Goal: Task Accomplishment & Management: Manage account settings

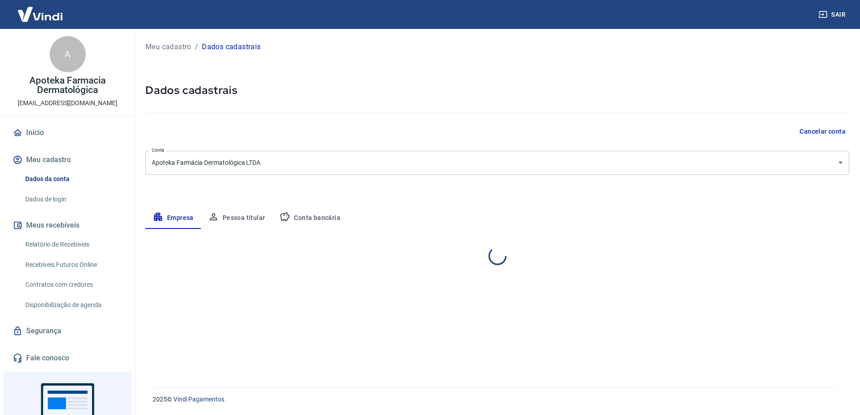
select select "RS"
select select "business"
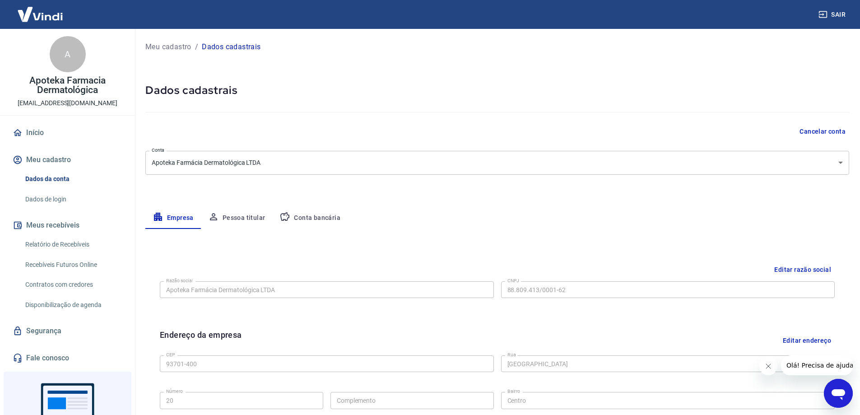
click at [304, 218] on button "Conta bancária" at bounding box center [309, 218] width 75 height 22
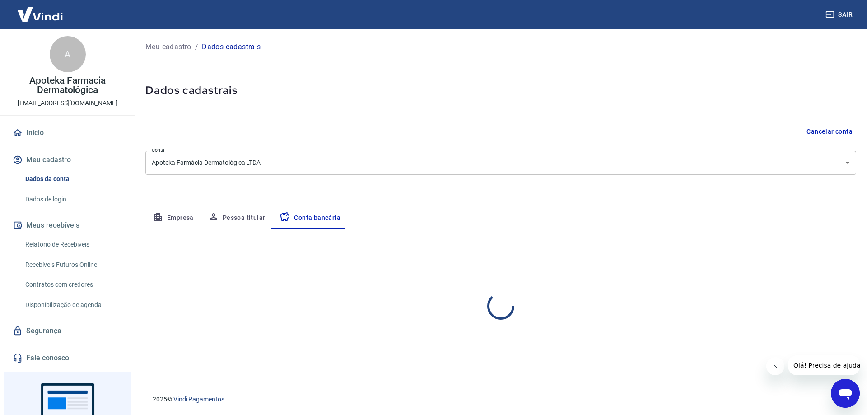
select select "1"
click at [780, 252] on div "Editar conta bancária" at bounding box center [500, 255] width 711 height 17
click at [786, 254] on button "Editar conta bancária" at bounding box center [818, 255] width 75 height 17
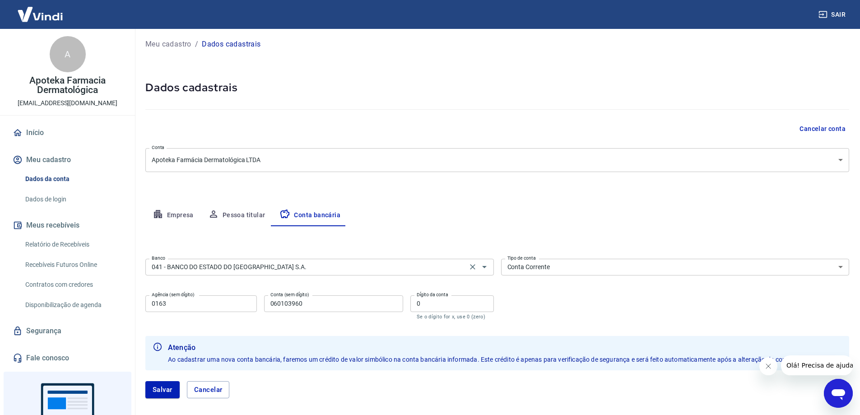
scroll to position [45, 0]
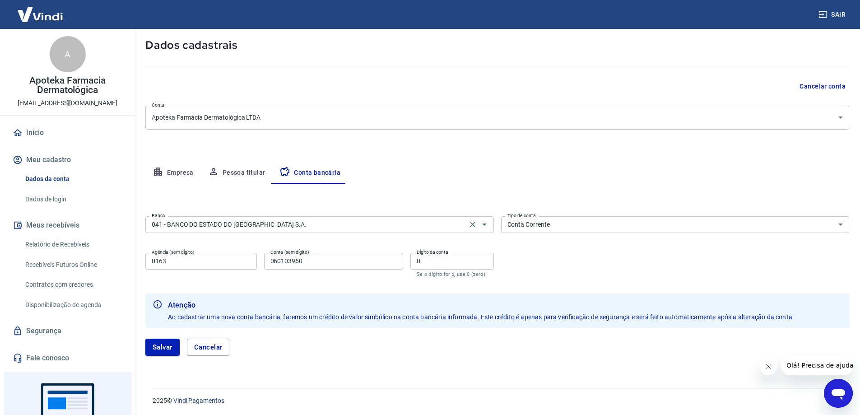
click at [428, 220] on input "041 - BANCO DO ESTADO DO [GEOGRAPHIC_DATA] S.A." at bounding box center [306, 224] width 317 height 11
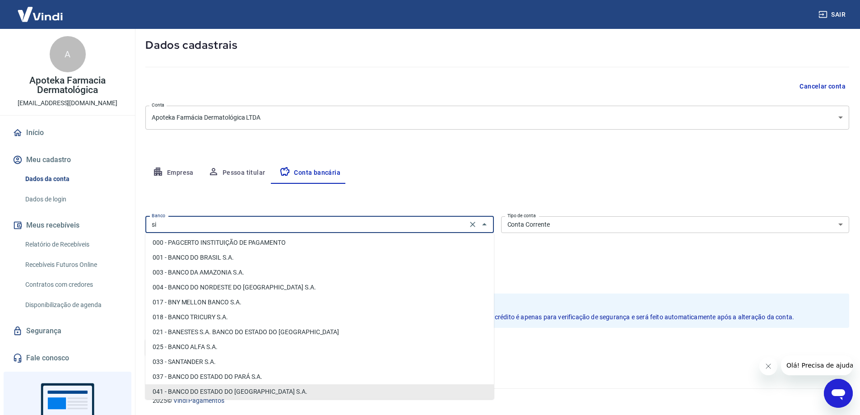
scroll to position [0, 0]
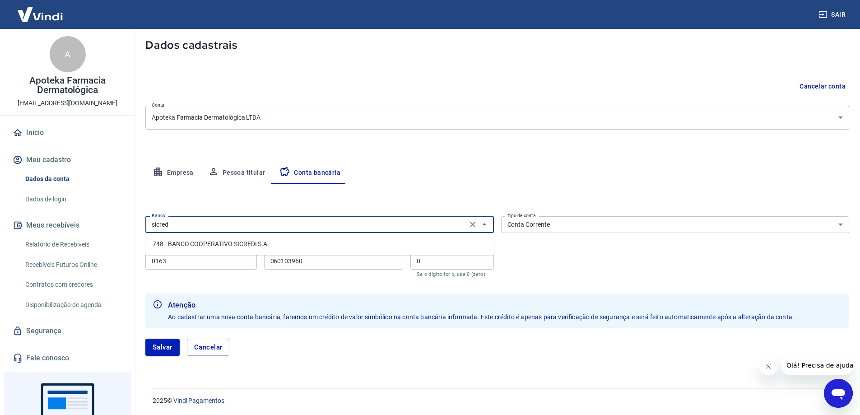
click at [385, 244] on li "748 - BANCO COOPERATIVO SICREDI S.A." at bounding box center [319, 244] width 349 height 15
type input "748 - BANCO COOPERATIVO SICREDI S.A."
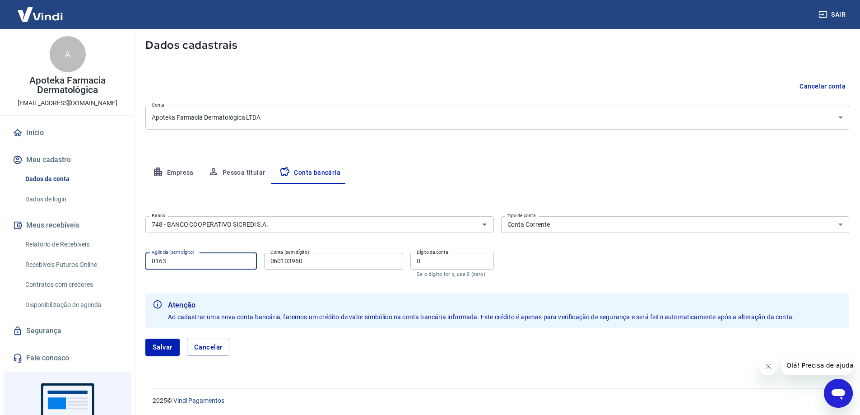
drag, startPoint x: 233, startPoint y: 255, endPoint x: 57, endPoint y: 248, distance: 176.7
click at [58, 252] on div "Sair A Apoteka Farmacia Dermatológica [EMAIL_ADDRESS][DOMAIN_NAME] Início Meu c…" at bounding box center [430, 162] width 860 height 415
type input "0109"
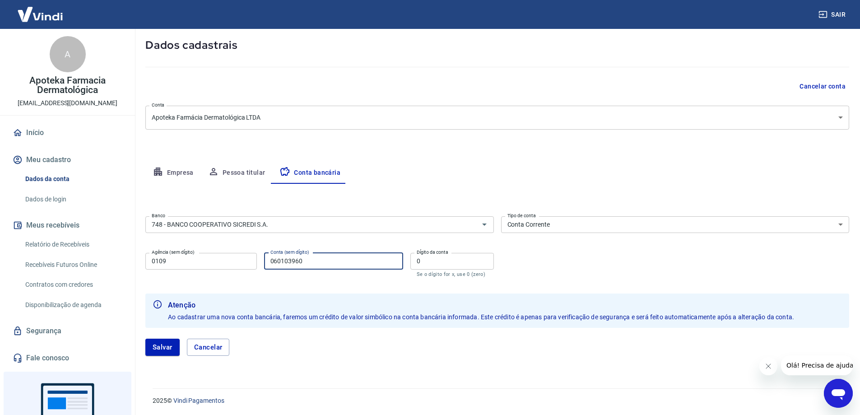
drag, startPoint x: 324, startPoint y: 261, endPoint x: 230, endPoint y: 268, distance: 94.2
click at [230, 268] on div "Agência (sem dígito) 0109 Agência (sem dígito) Conta (sem dígito) 060103960 Con…" at bounding box center [319, 264] width 349 height 30
type input "70093"
drag, startPoint x: 435, startPoint y: 258, endPoint x: 383, endPoint y: 259, distance: 52.4
click at [383, 259] on div "Agência (sem dígito) 0109 Agência (sem dígito) Conta (sem dígito) 70093 Conta (…" at bounding box center [319, 264] width 349 height 30
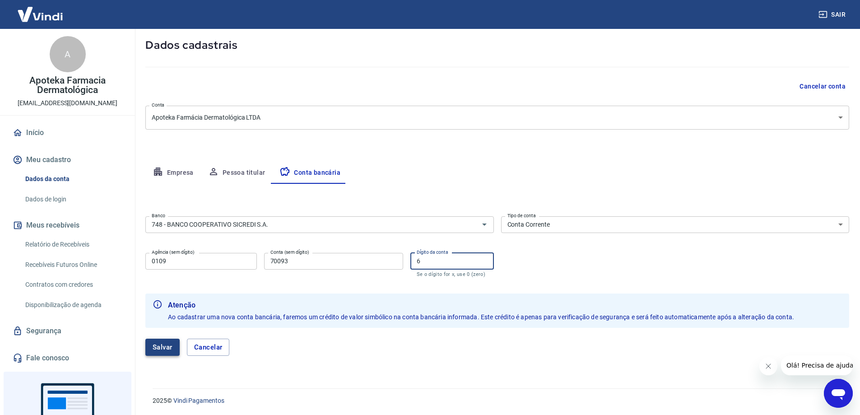
type input "6"
click at [160, 348] on button "Salvar" at bounding box center [162, 347] width 34 height 17
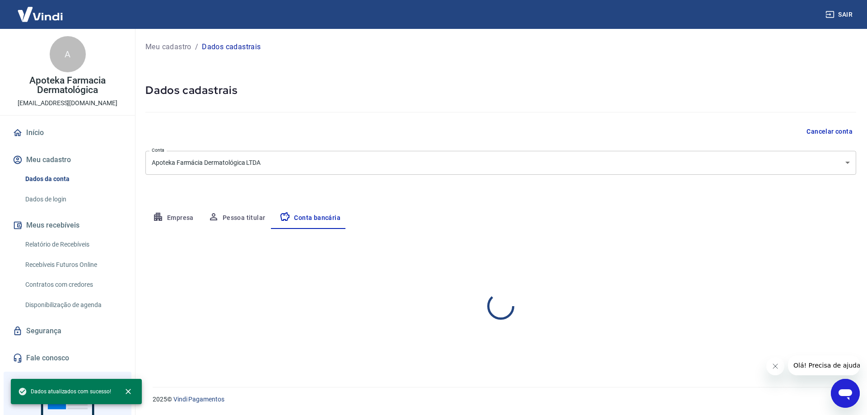
select select "1"
click at [127, 394] on icon "close" at bounding box center [128, 391] width 9 height 9
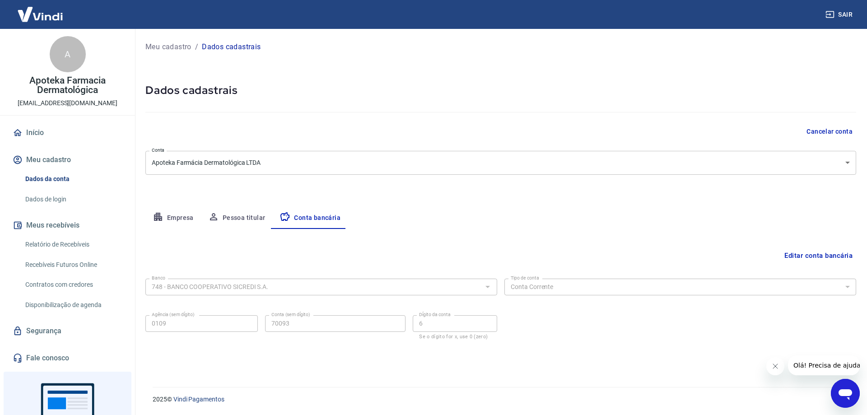
click at [39, 131] on link "Início" at bounding box center [67, 133] width 113 height 20
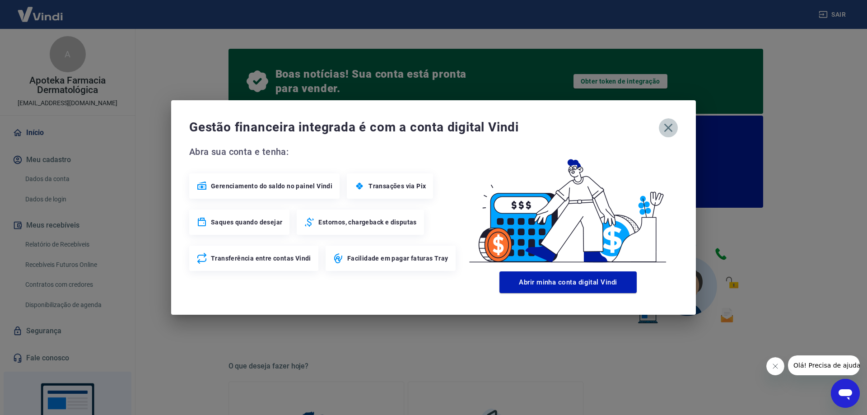
click at [665, 123] on icon "button" at bounding box center [668, 128] width 14 height 14
